Goal: Task Accomplishment & Management: Manage account settings

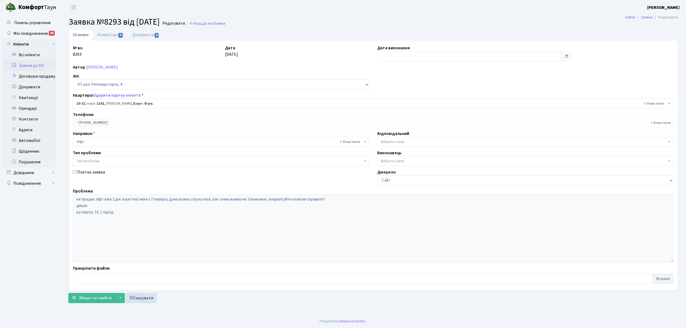
select select "6601"
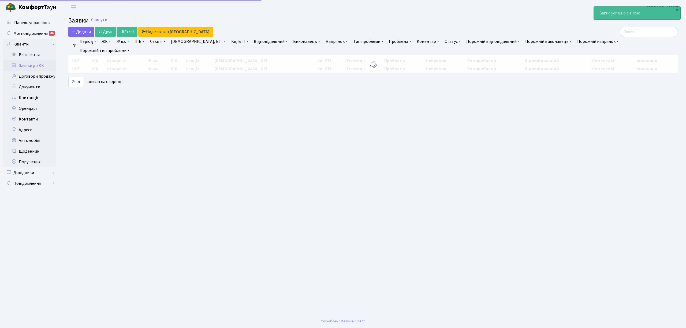
select select "25"
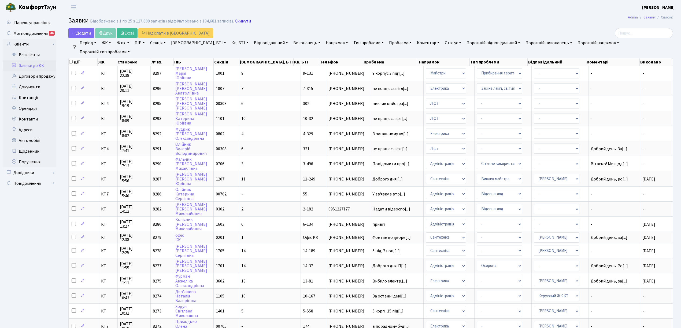
click at [238, 21] on link "Скинути" at bounding box center [243, 21] width 16 height 5
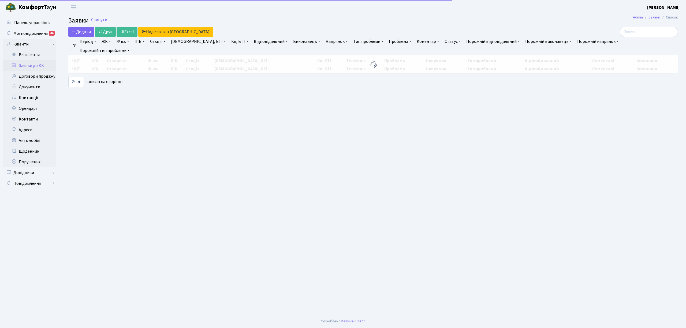
select select "25"
